Goal: Entertainment & Leisure: Consume media (video, audio)

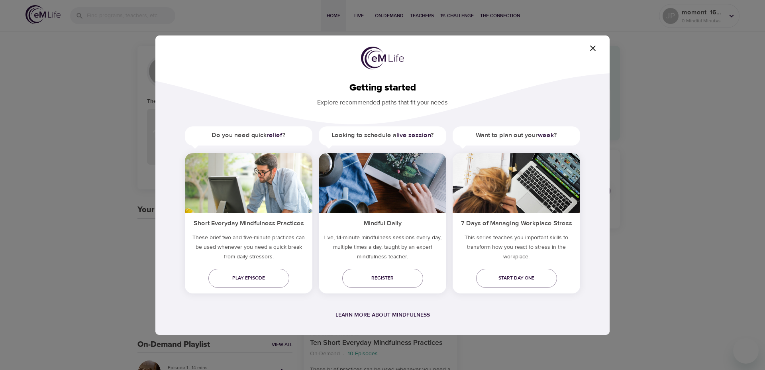
click at [595, 52] on icon "button" at bounding box center [593, 48] width 10 height 10
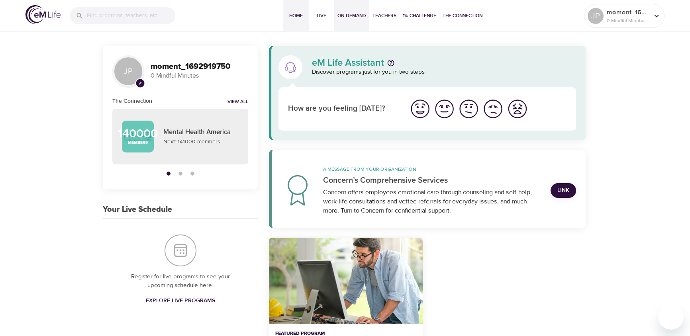
click at [358, 15] on span "On-Demand" at bounding box center [351, 16] width 29 height 8
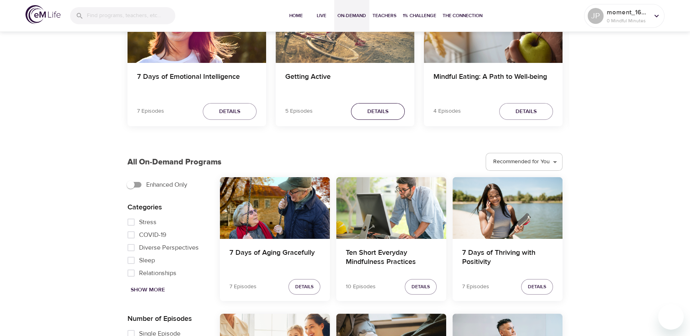
scroll to position [138, 0]
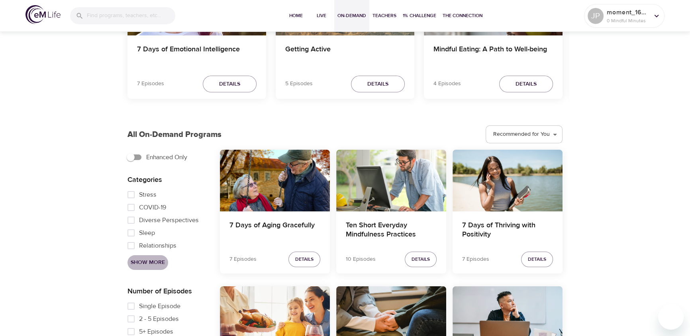
click at [136, 258] on span "Show More" at bounding box center [148, 263] width 34 height 10
click at [130, 235] on input "Anxiety" at bounding box center [131, 233] width 16 height 13
checkbox input "true"
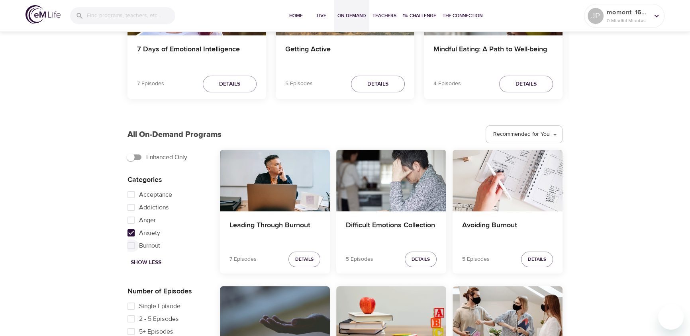
click at [130, 245] on input "Burnout" at bounding box center [131, 245] width 16 height 13
checkbox input "true"
click at [418, 261] on span "Details" at bounding box center [420, 259] width 18 height 8
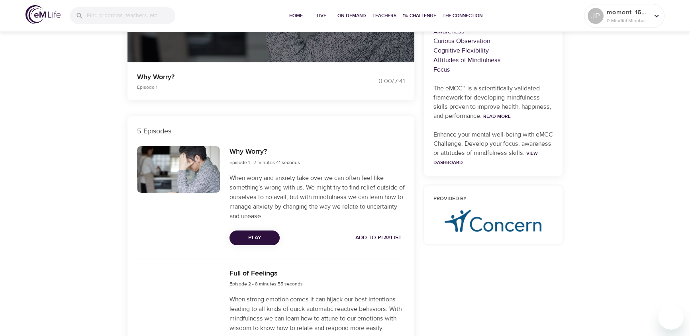
scroll to position [209, 0]
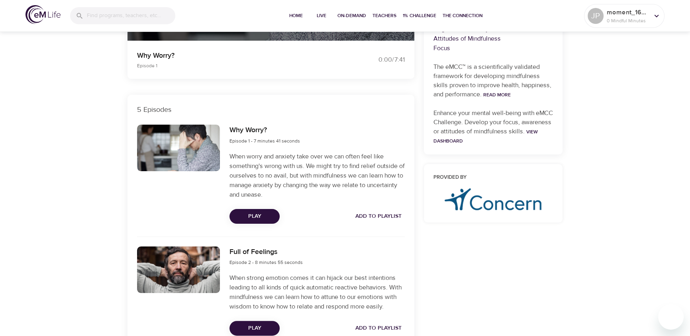
click at [259, 223] on button "Play" at bounding box center [254, 216] width 50 height 15
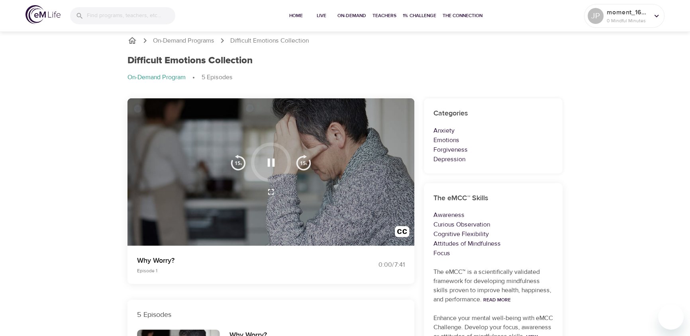
scroll to position [0, 0]
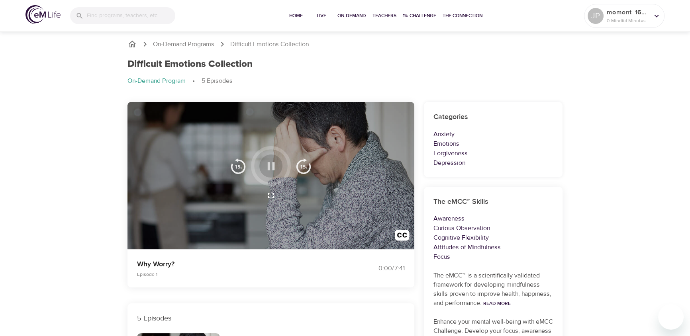
click at [272, 168] on icon "button" at bounding box center [270, 166] width 7 height 8
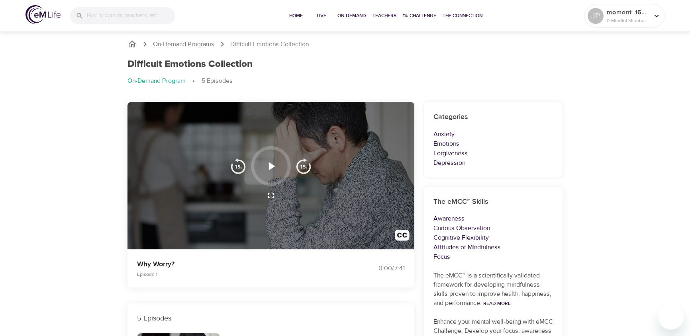
click at [272, 168] on icon "button" at bounding box center [271, 166] width 14 height 14
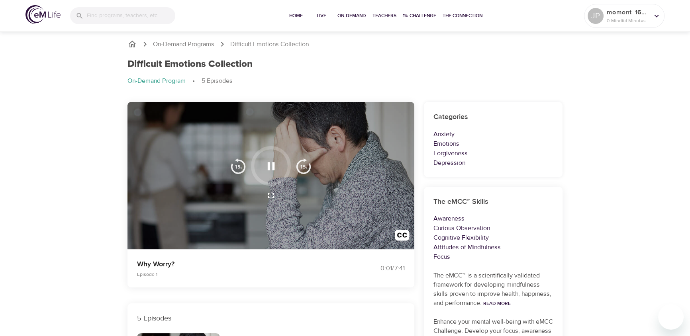
click at [270, 168] on icon "button" at bounding box center [271, 166] width 14 height 14
